Goal: Find contact information: Find contact information

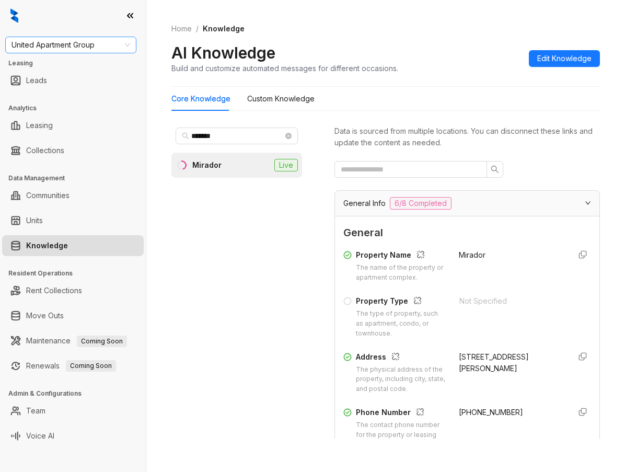
scroll to position [3005, 0]
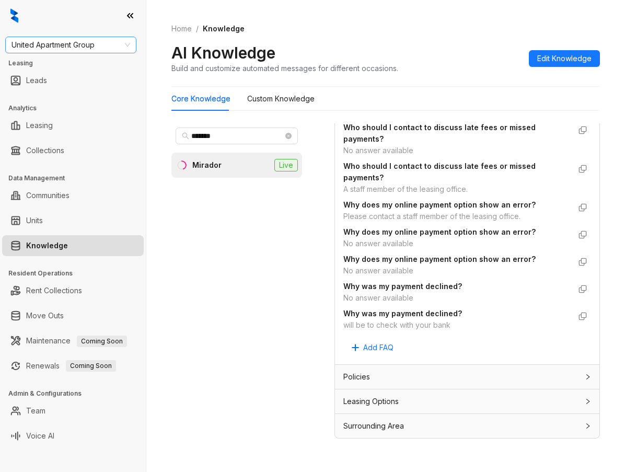
click at [67, 52] on span "United Apartment Group" at bounding box center [70, 45] width 119 height 16
type input "********"
click at [73, 83] on div "Raintree Partners" at bounding box center [71, 82] width 114 height 11
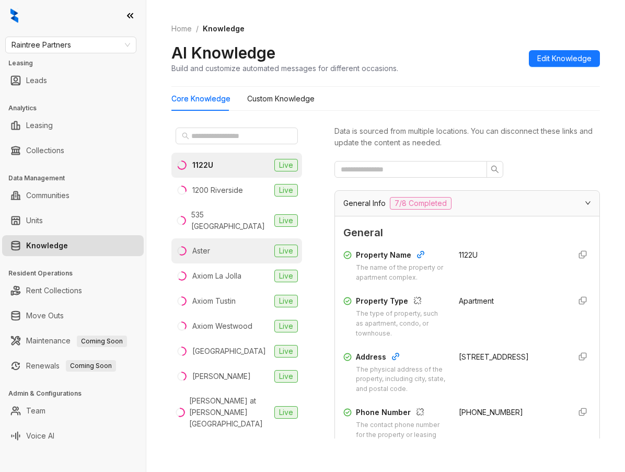
click at [206, 245] on div "Aster" at bounding box center [201, 250] width 18 height 11
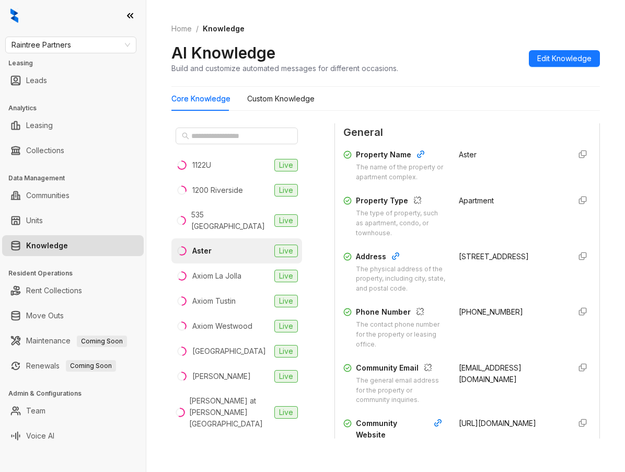
scroll to position [104, 0]
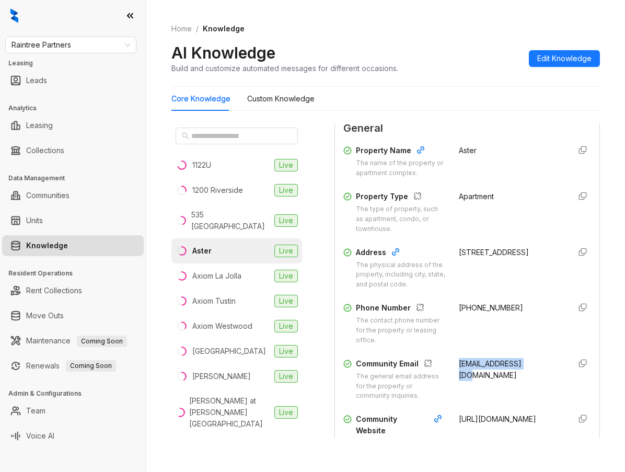
drag, startPoint x: 451, startPoint y: 365, endPoint x: 533, endPoint y: 371, distance: 82.2
click at [533, 371] on div "aster@greystar.com" at bounding box center [510, 379] width 103 height 43
copy span "aster@greystar.com"
